Goal: Transaction & Acquisition: Purchase product/service

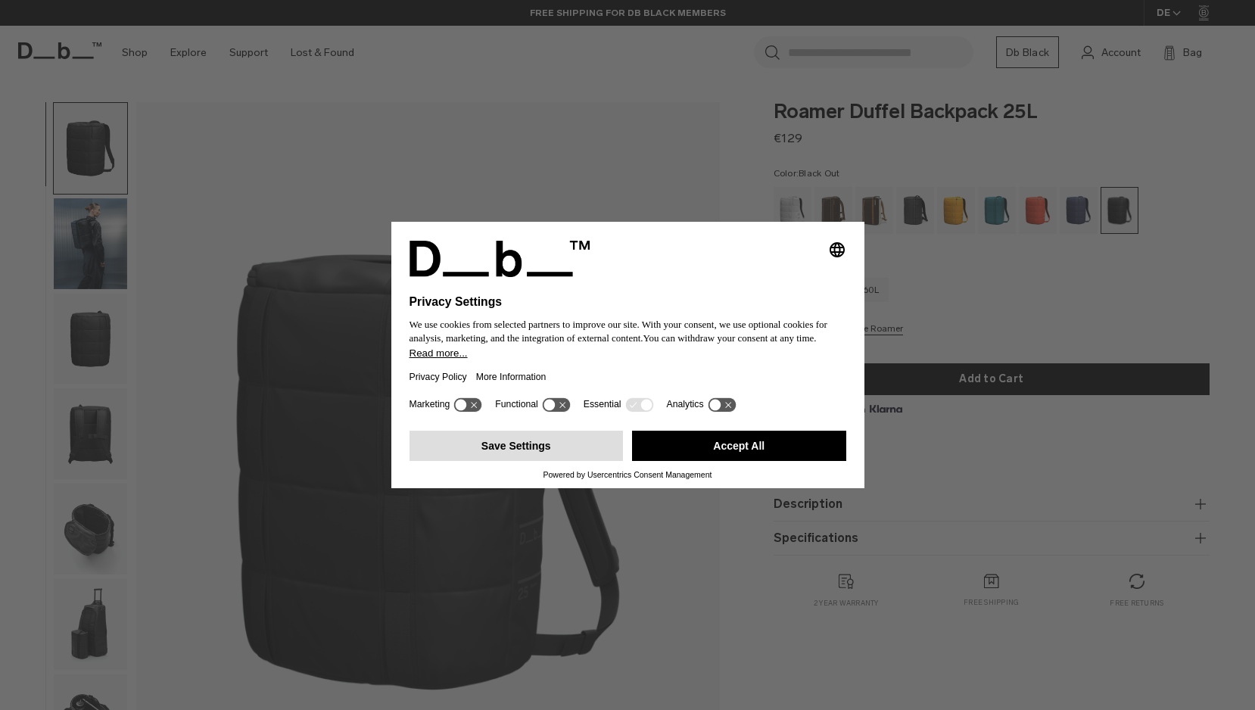
click at [521, 453] on button "Save Settings" at bounding box center [516, 446] width 214 height 30
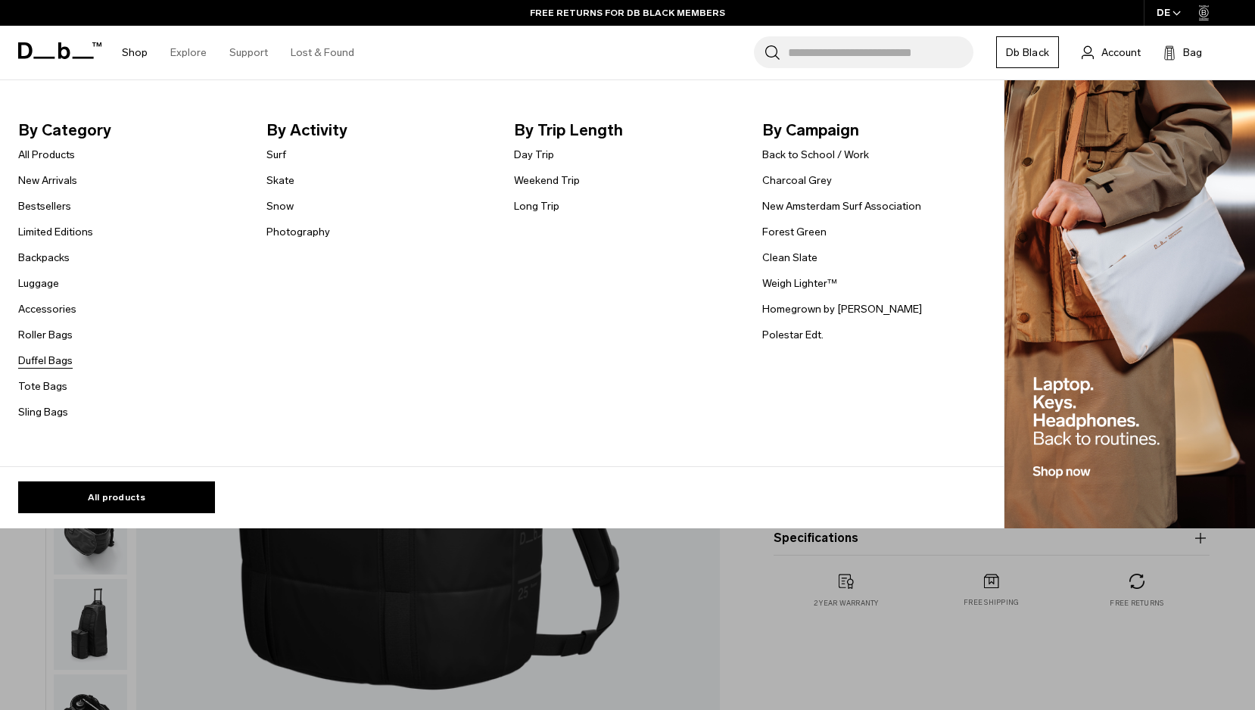
click at [37, 362] on link "Duffel Bags" at bounding box center [45, 361] width 54 height 16
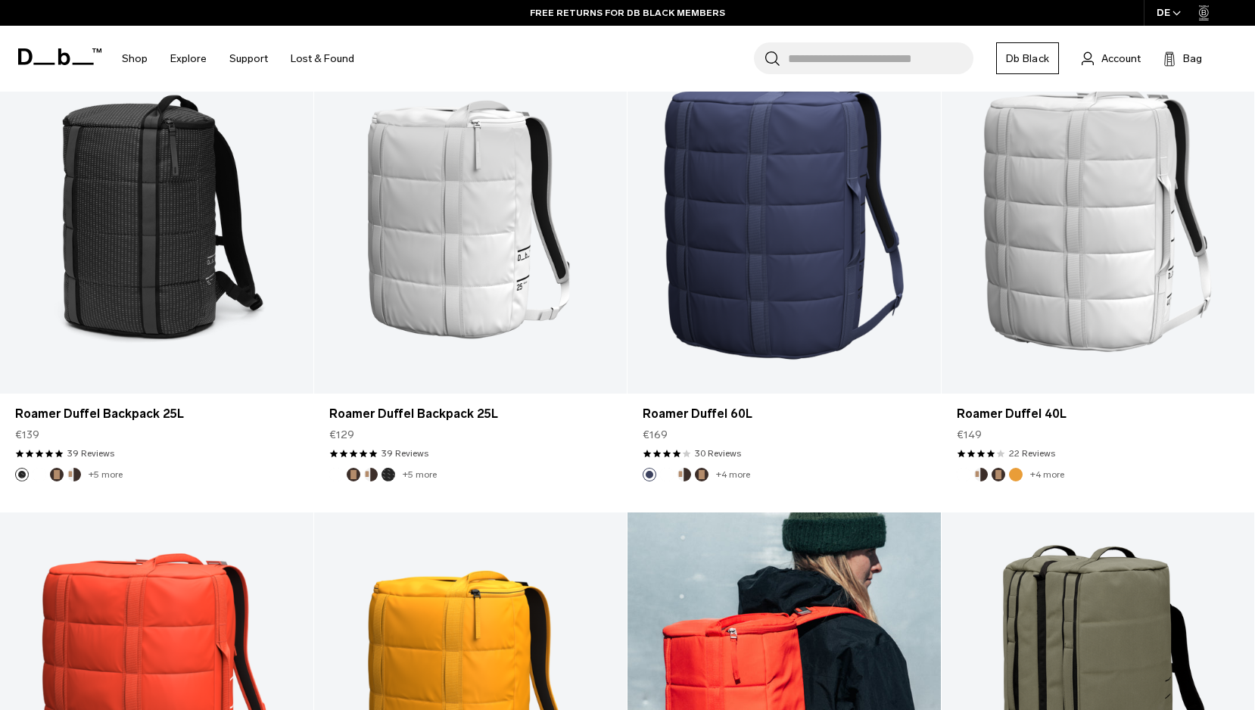
scroll to position [2679, 0]
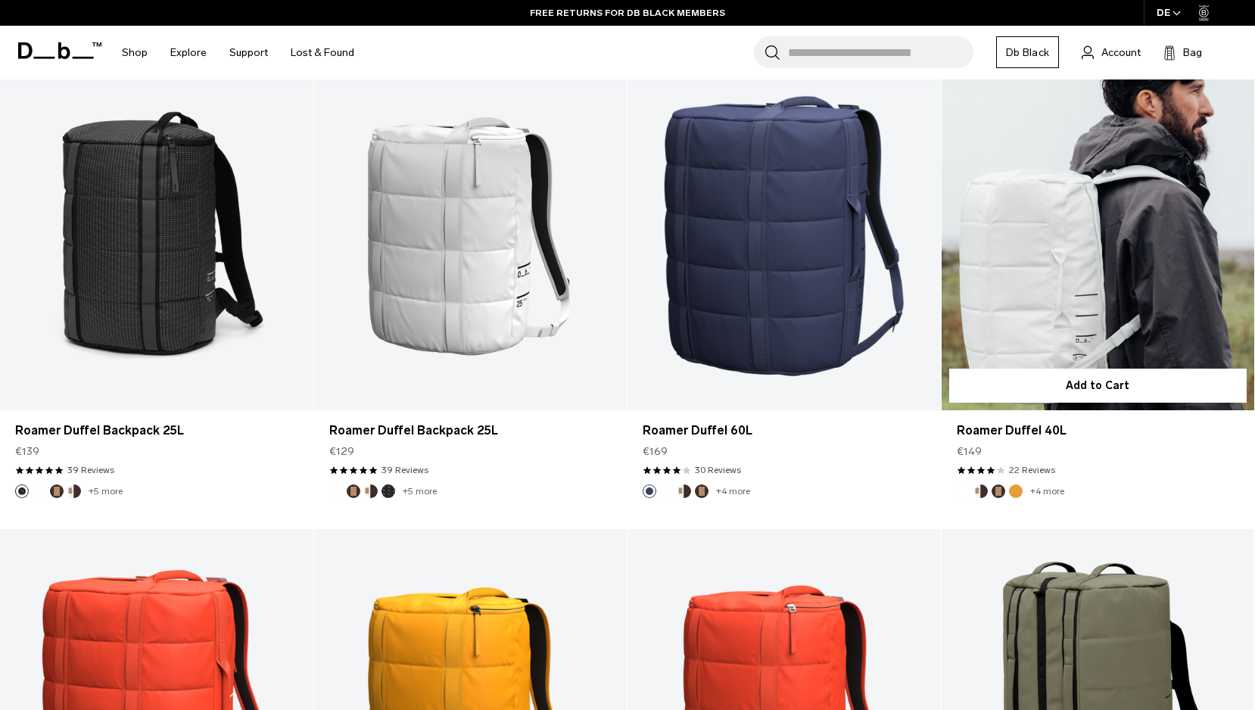
click at [1059, 238] on link "Roamer Duffel 40L" at bounding box center [1097, 235] width 313 height 347
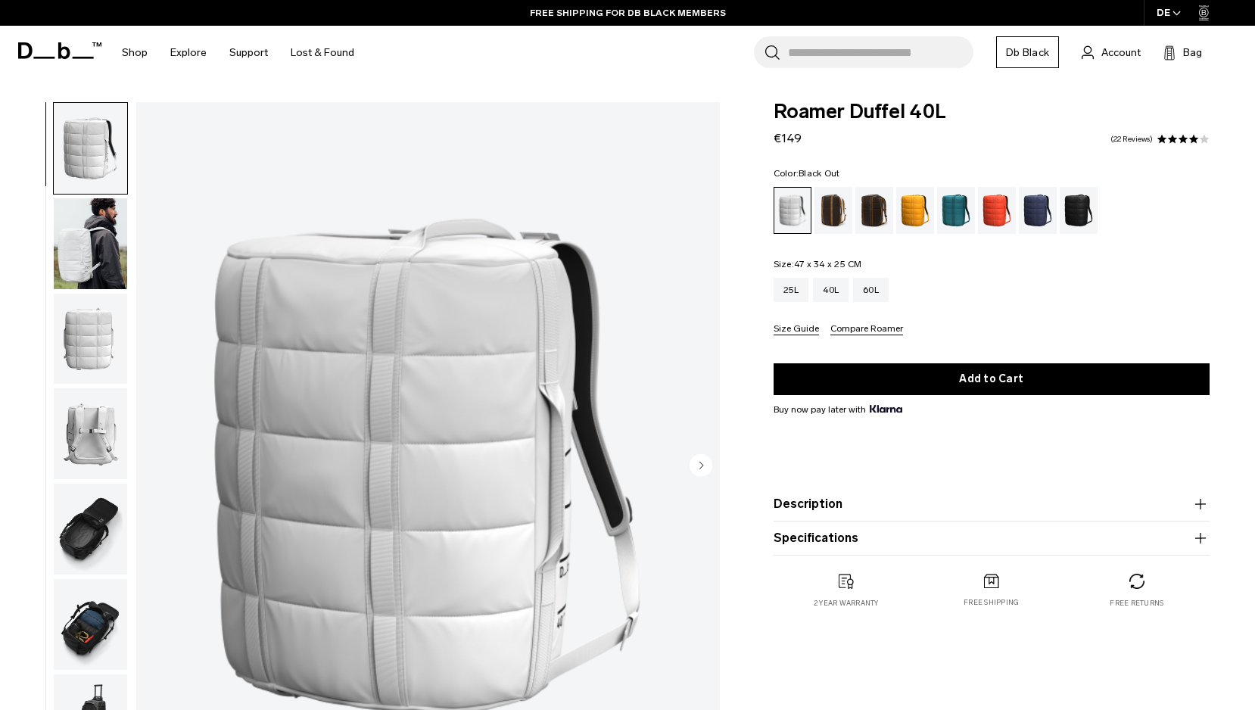
click at [1081, 213] on div "Black Out" at bounding box center [1078, 210] width 39 height 47
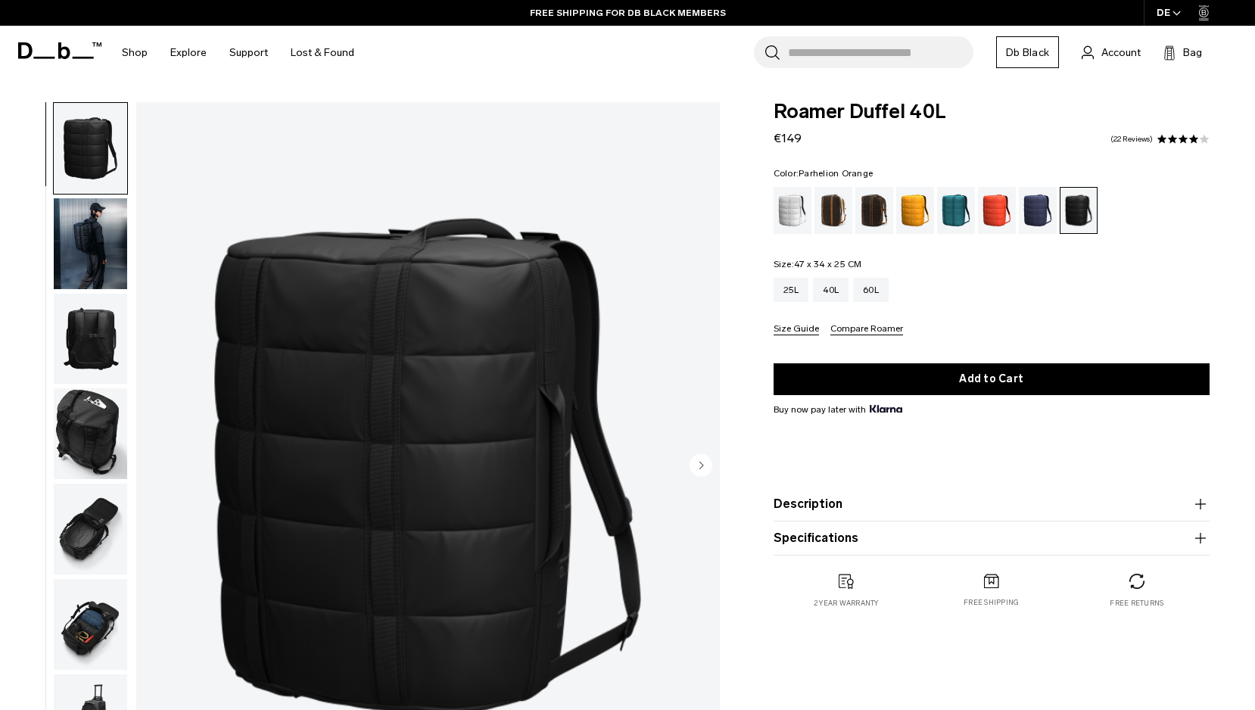
click at [913, 205] on div "Parhelion Orange" at bounding box center [915, 210] width 39 height 47
